Goal: Go to known website: Access a specific website the user already knows

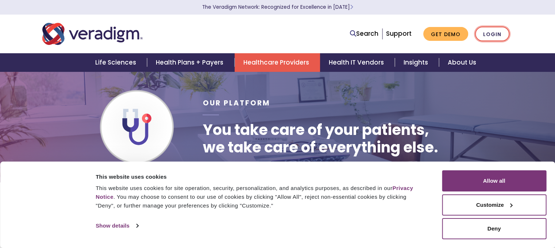
click at [499, 33] on link "Login" at bounding box center [492, 34] width 34 height 15
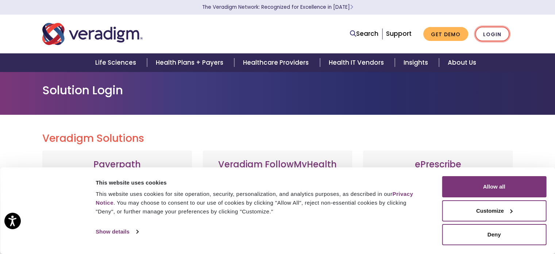
click at [495, 31] on link "Login" at bounding box center [492, 34] width 34 height 15
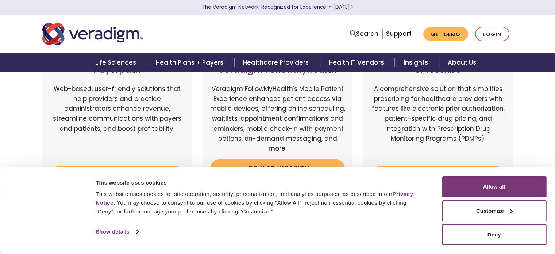
scroll to position [110, 0]
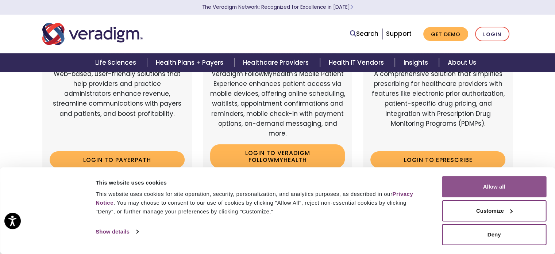
click at [505, 188] on button "Allow all" at bounding box center [494, 186] width 104 height 21
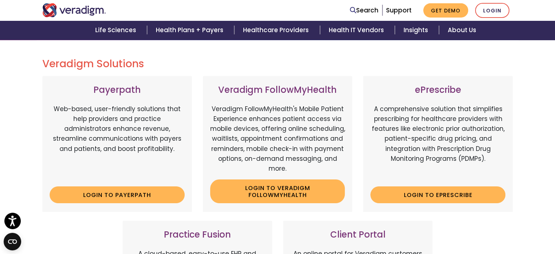
scroll to position [73, 0]
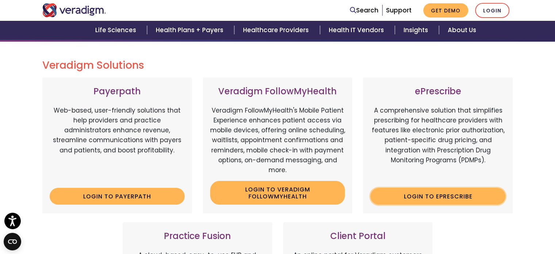
click at [384, 193] on link "Login to ePrescribe" at bounding box center [437, 196] width 135 height 17
